Goal: Information Seeking & Learning: Learn about a topic

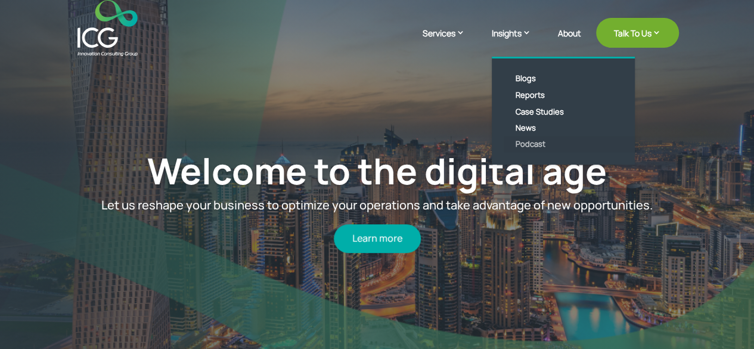
click at [526, 145] on link "Podcast" at bounding box center [572, 144] width 137 height 17
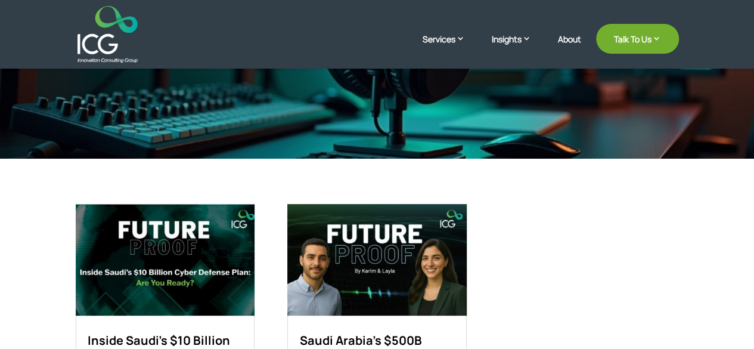
scroll to position [179, 0]
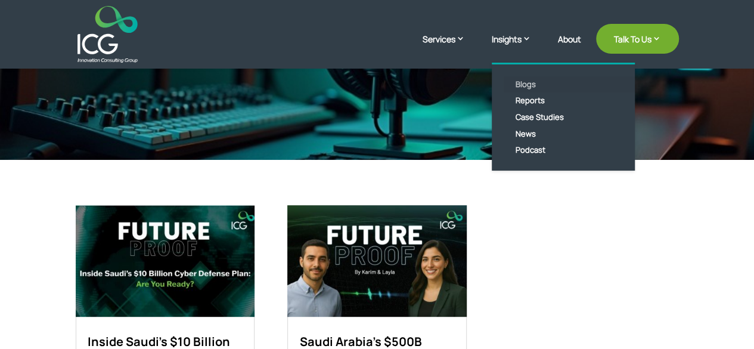
click at [528, 89] on link "Blogs" at bounding box center [572, 84] width 137 height 17
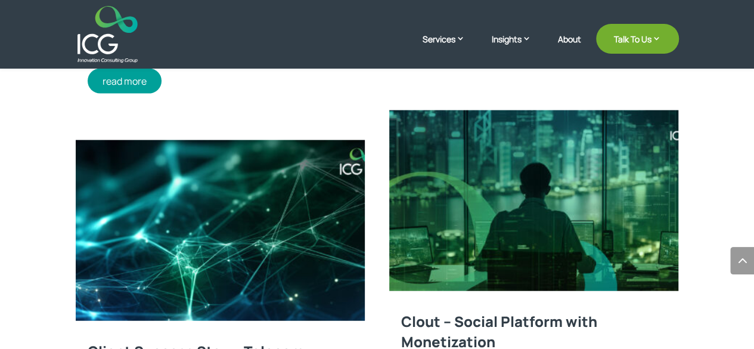
scroll to position [1307, 0]
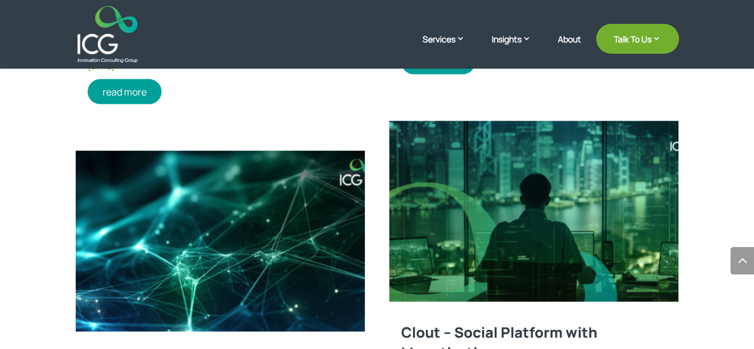
click at [461, 178] on link at bounding box center [534, 211] width 290 height 181
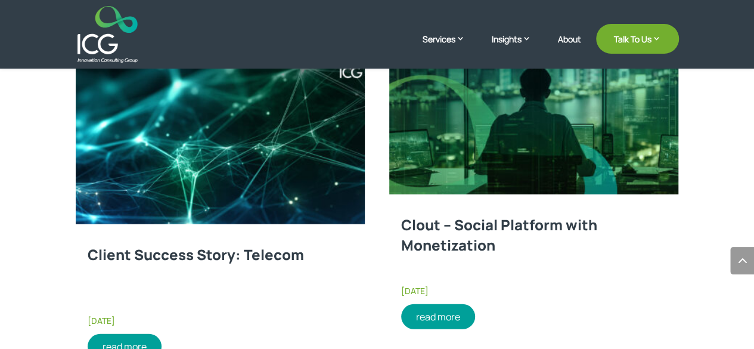
scroll to position [1426, 0]
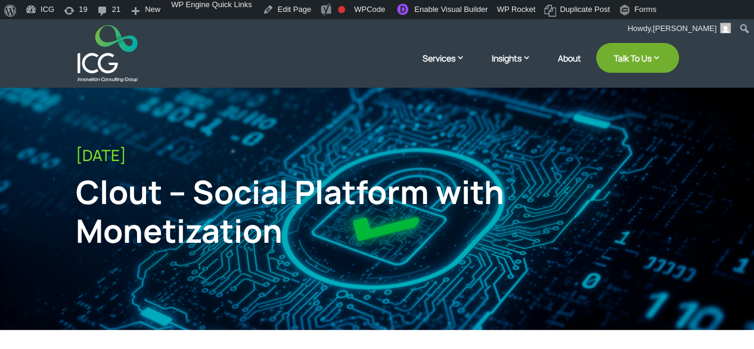
scroll to position [60, 0]
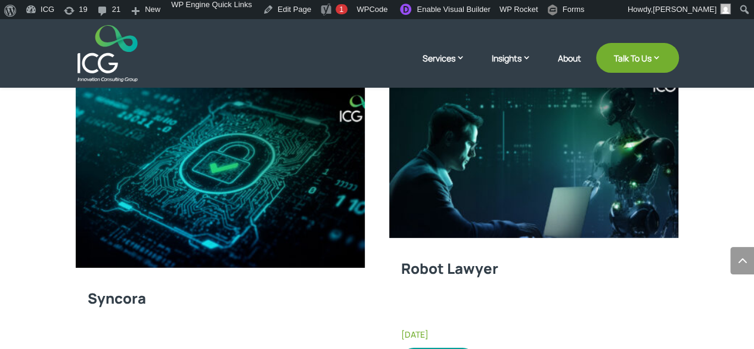
scroll to position [1811, 0]
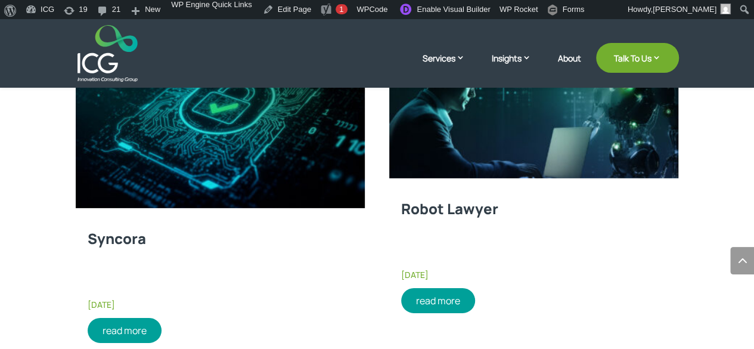
click at [445, 150] on link at bounding box center [534, 88] width 290 height 181
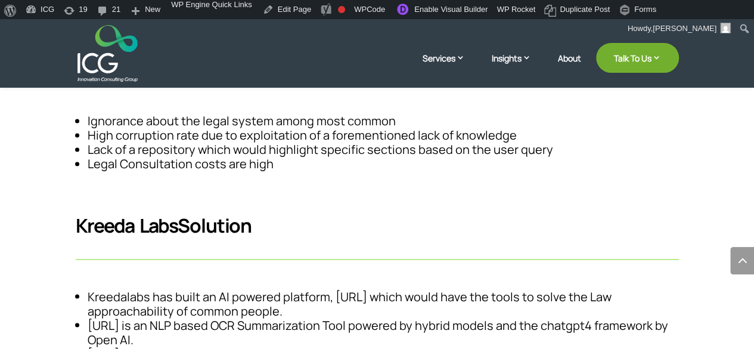
scroll to position [954, 0]
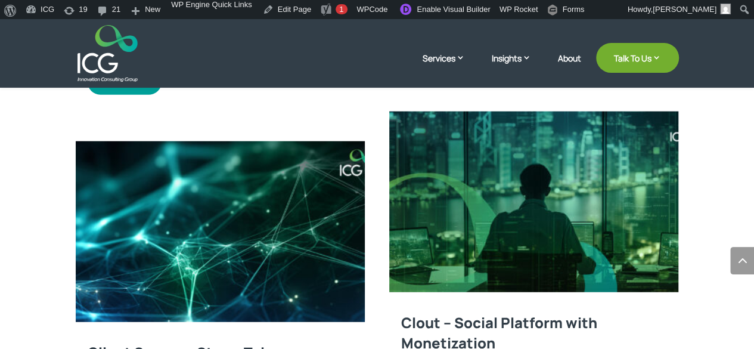
scroll to position [1371, 0]
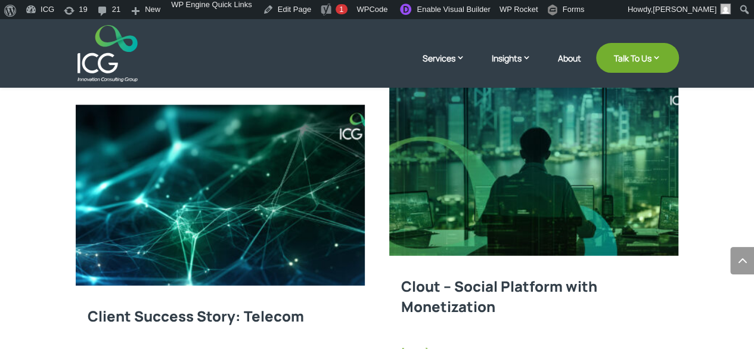
click at [452, 199] on link at bounding box center [534, 165] width 290 height 181
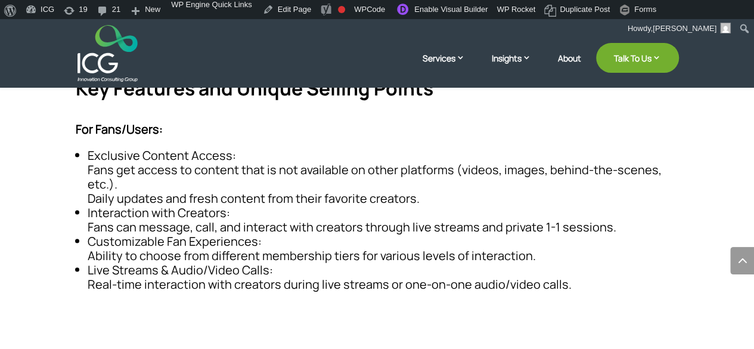
scroll to position [596, 0]
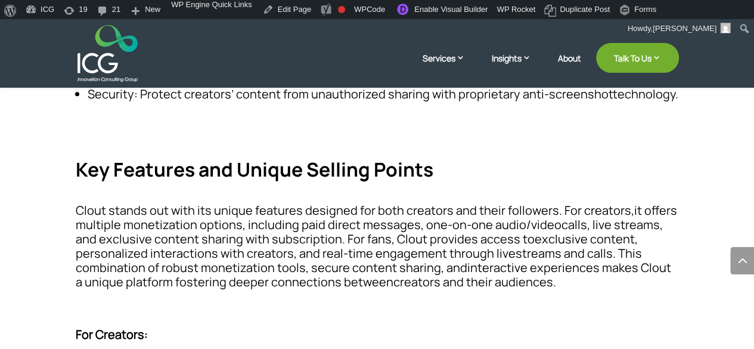
click at [73, 48] on header "Services Enterprise Transformation Digital Strategy Digital Product Innovation …" at bounding box center [377, 53] width 754 height 69
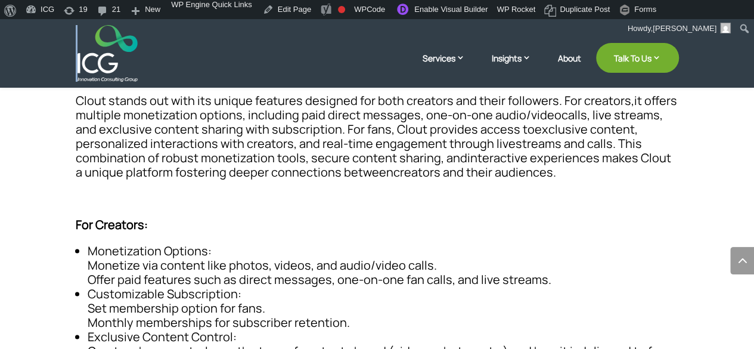
scroll to position [715, 0]
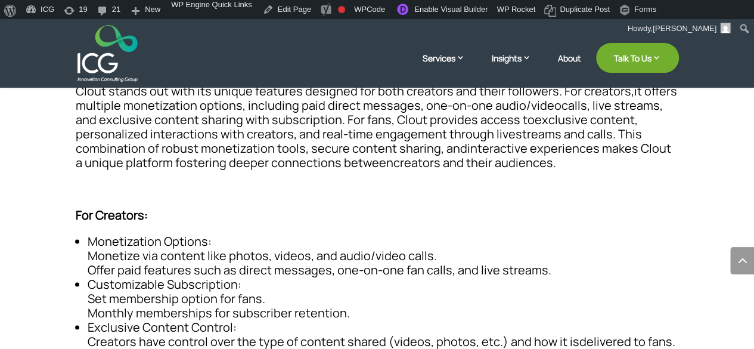
click at [225, 67] on div at bounding box center [377, 53] width 603 height 57
